Goal: Use online tool/utility: Utilize a website feature to perform a specific function

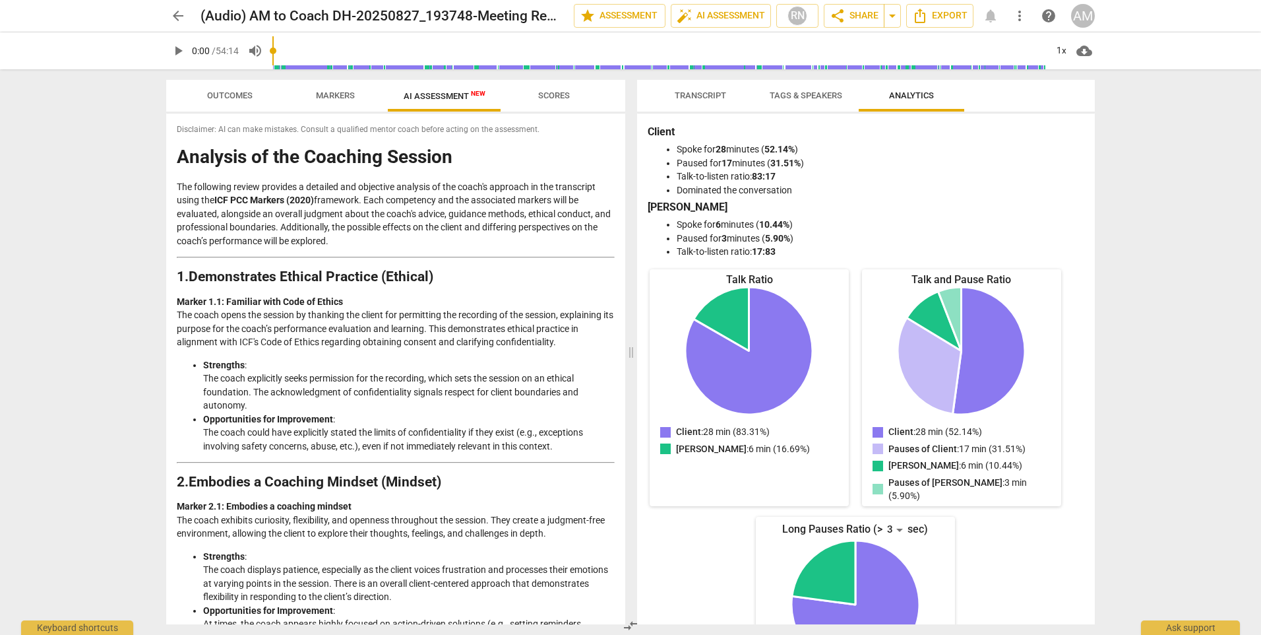
click at [559, 91] on span "Scores" at bounding box center [554, 95] width 32 height 10
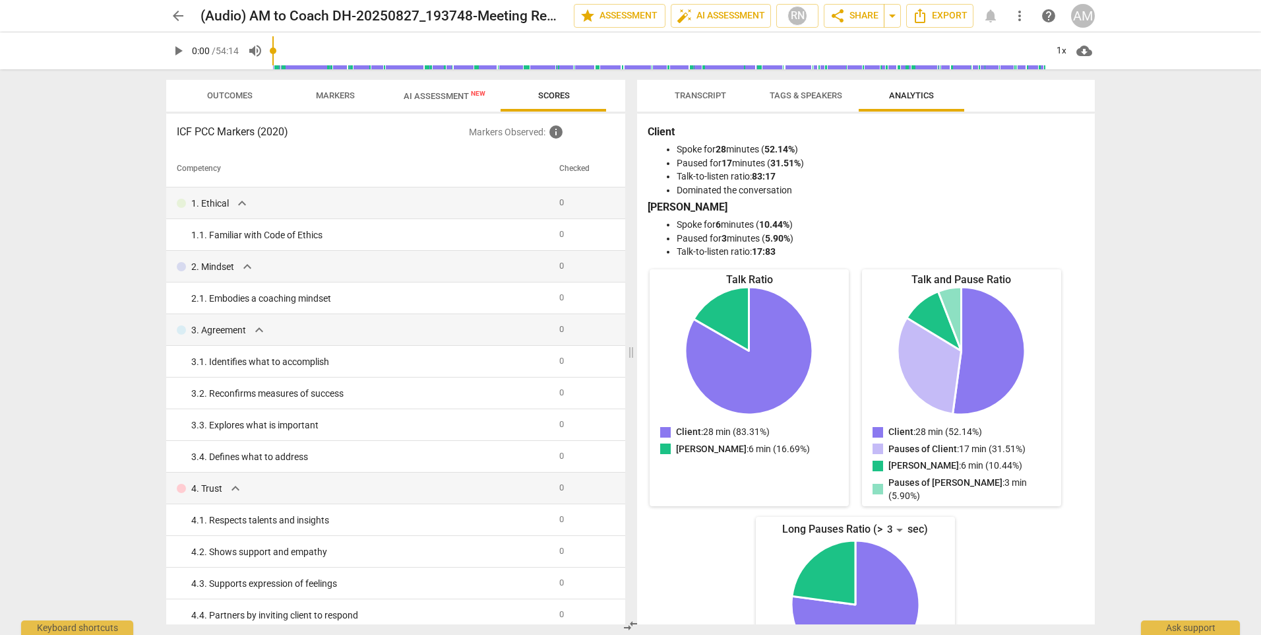
click at [178, 13] on span "arrow_back" at bounding box center [178, 16] width 16 height 16
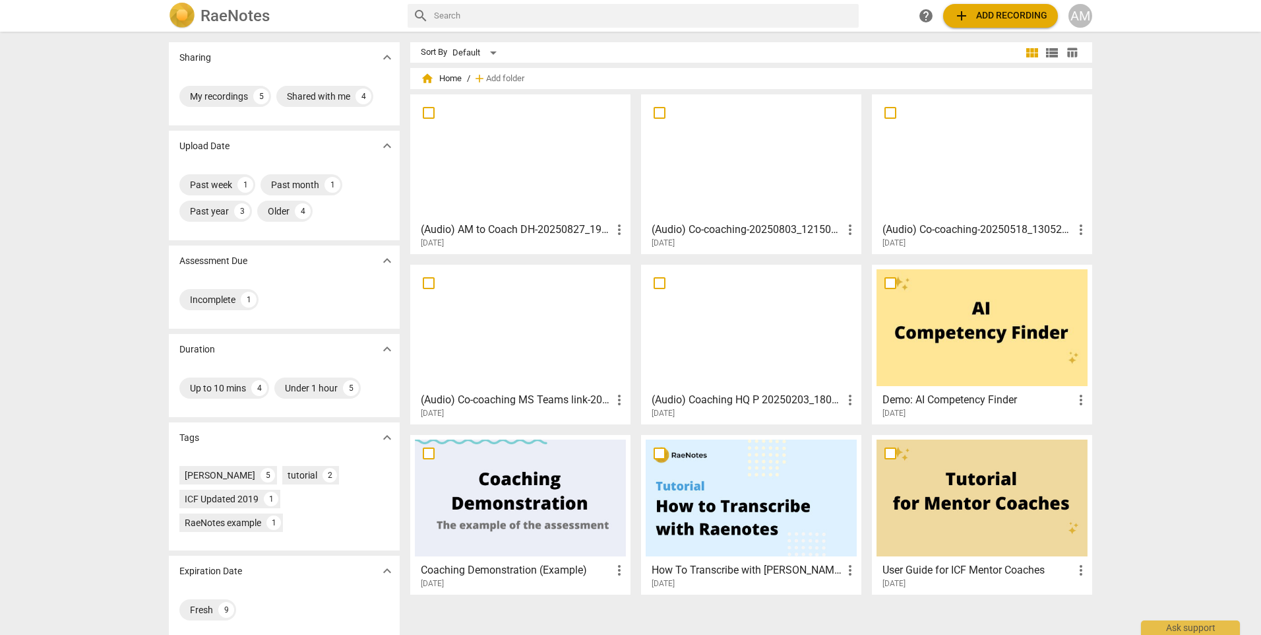
click at [995, 328] on div at bounding box center [982, 327] width 211 height 117
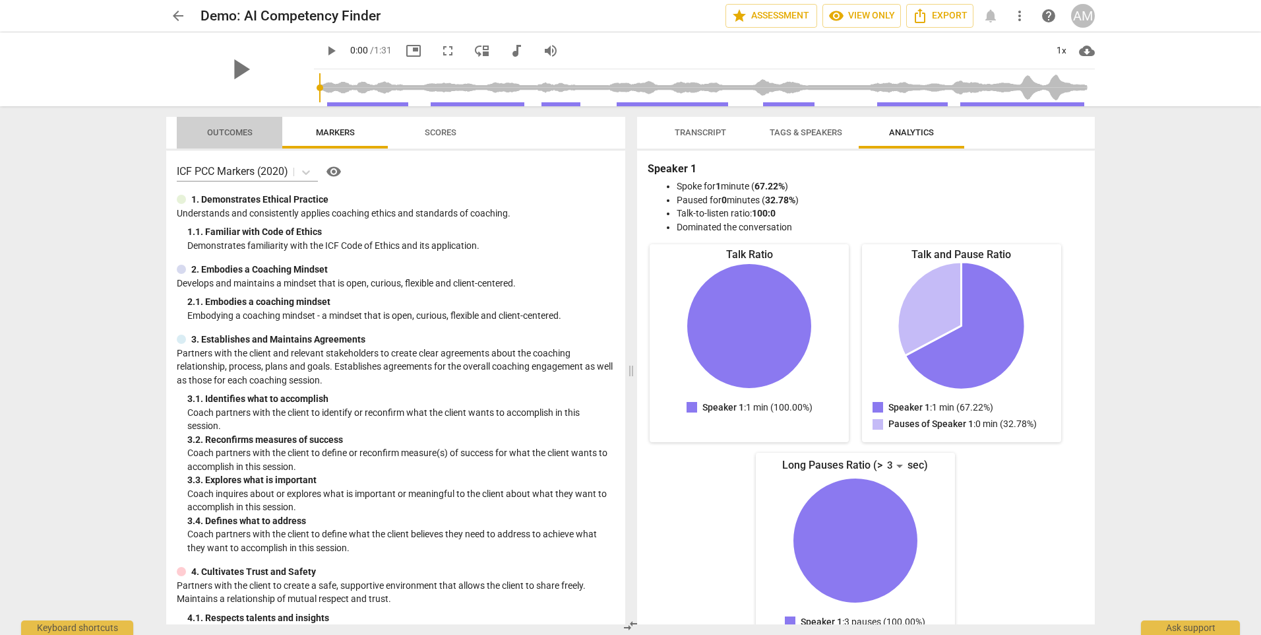
click at [237, 138] on span "Outcomes" at bounding box center [229, 133] width 77 height 18
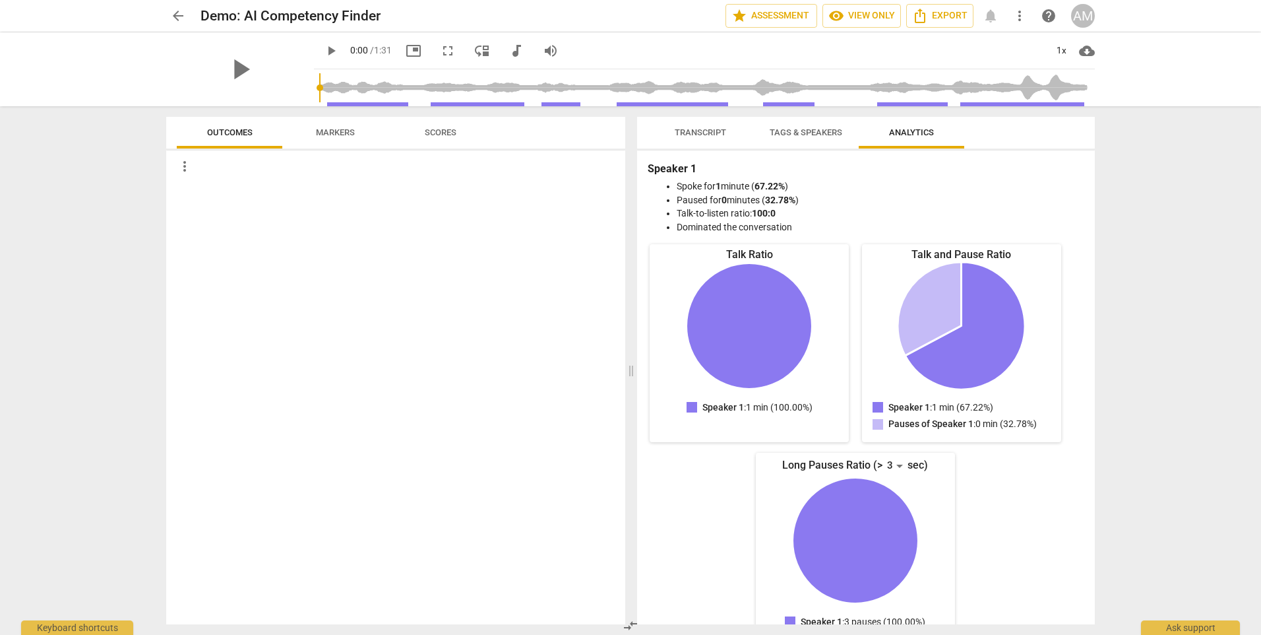
click at [445, 133] on span "Scores" at bounding box center [441, 132] width 32 height 10
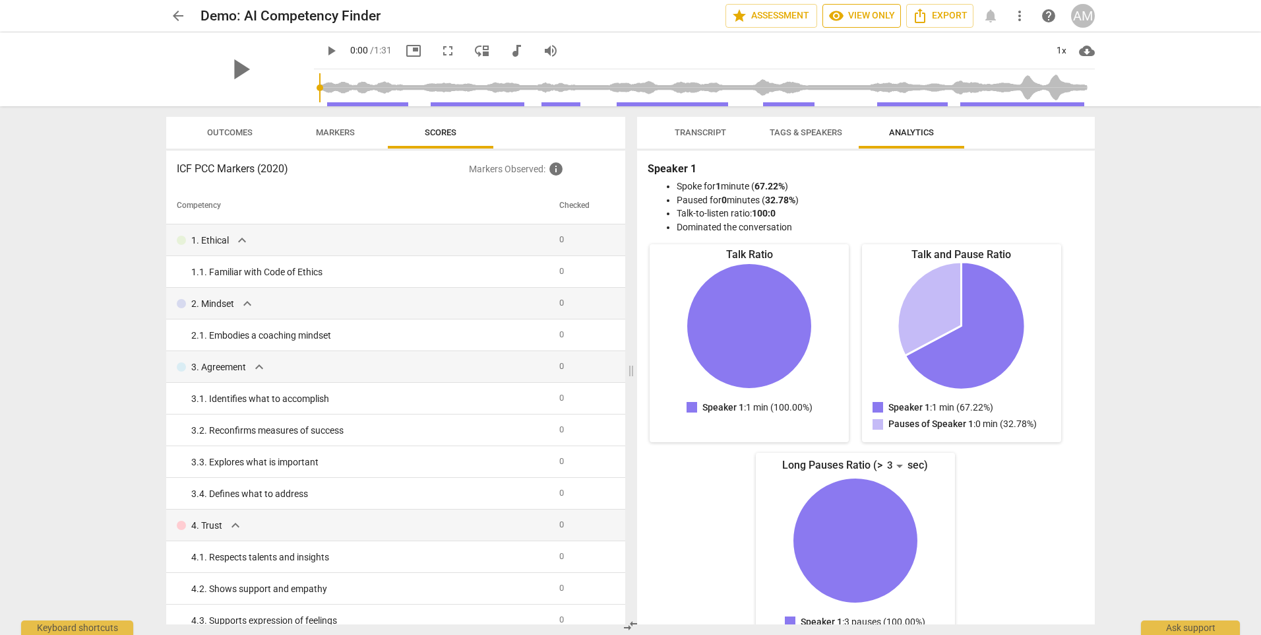
click at [865, 16] on span "visibility View only" at bounding box center [861, 16] width 67 height 16
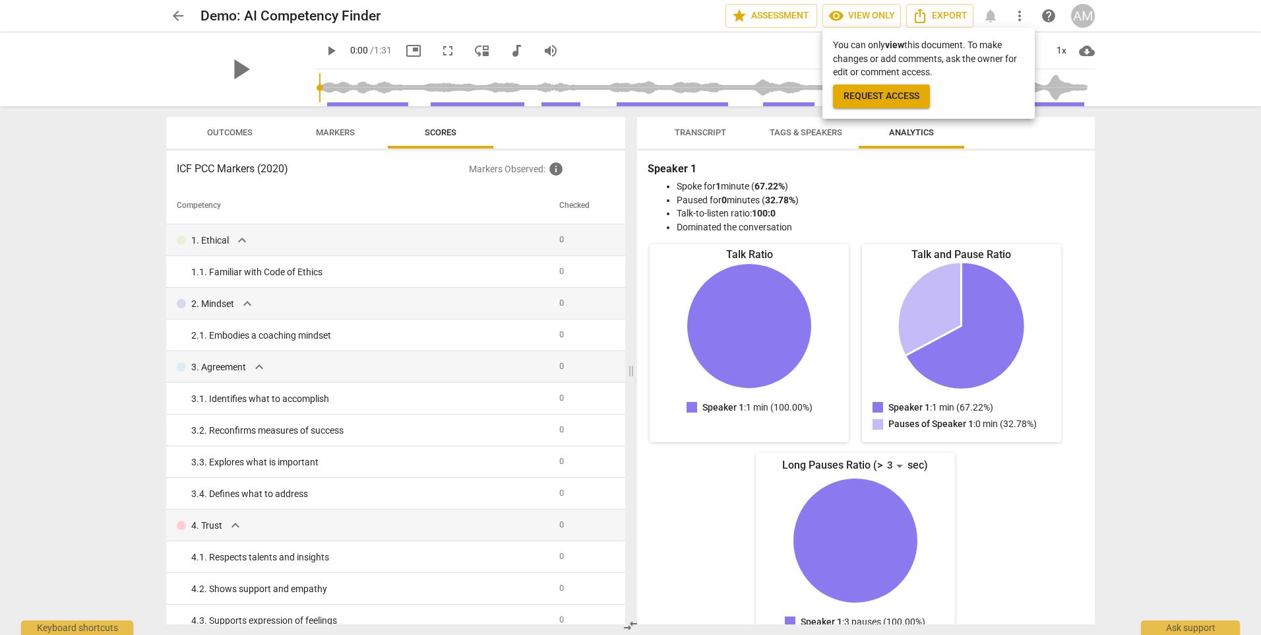
click at [790, 15] on div at bounding box center [630, 317] width 1261 height 635
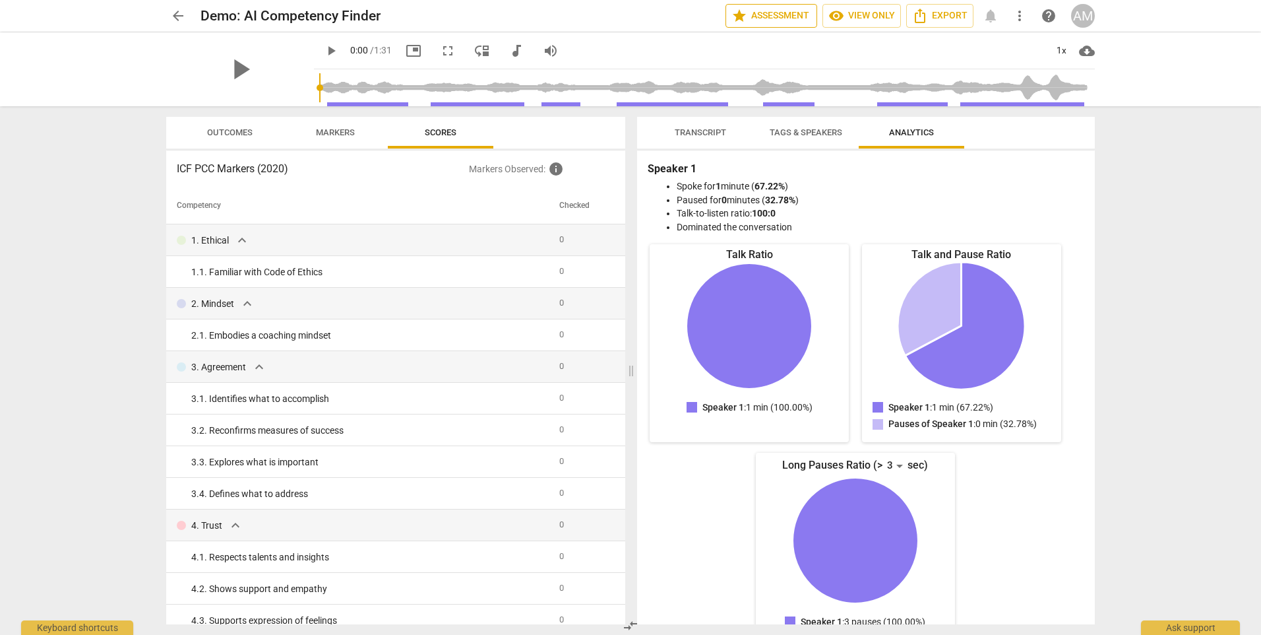
click at [790, 15] on span "star Assessment" at bounding box center [771, 16] width 80 height 16
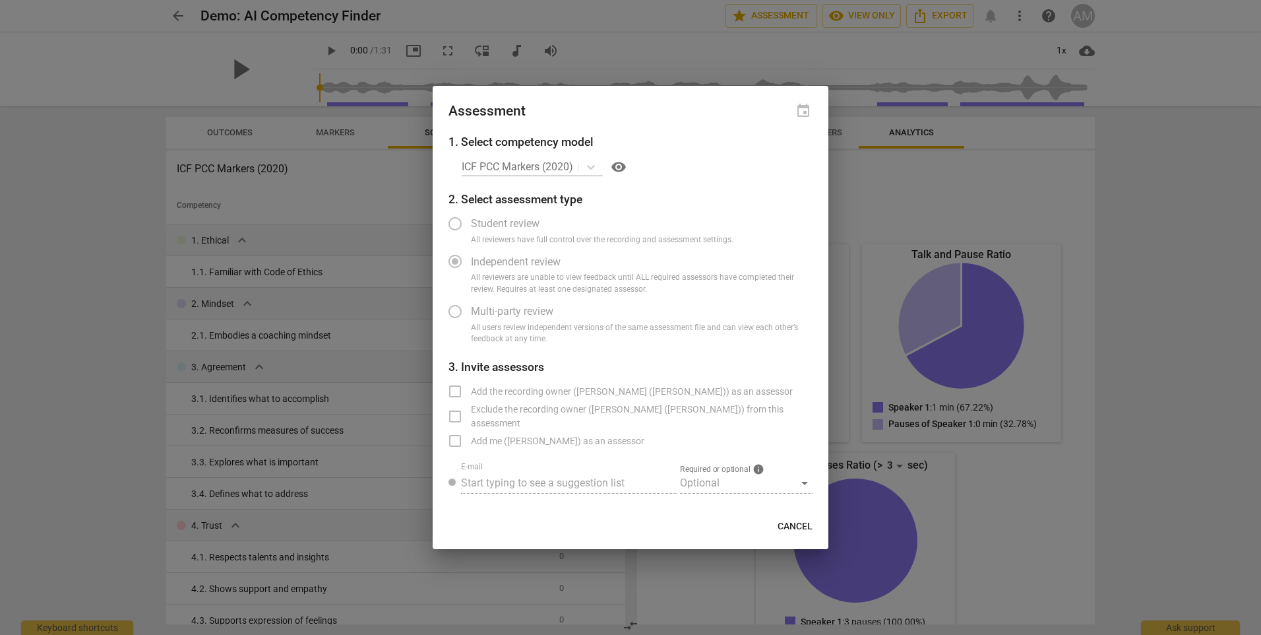
click at [722, 43] on div at bounding box center [630, 317] width 1261 height 635
radio input "false"
